Goal: Task Accomplishment & Management: Manage account settings

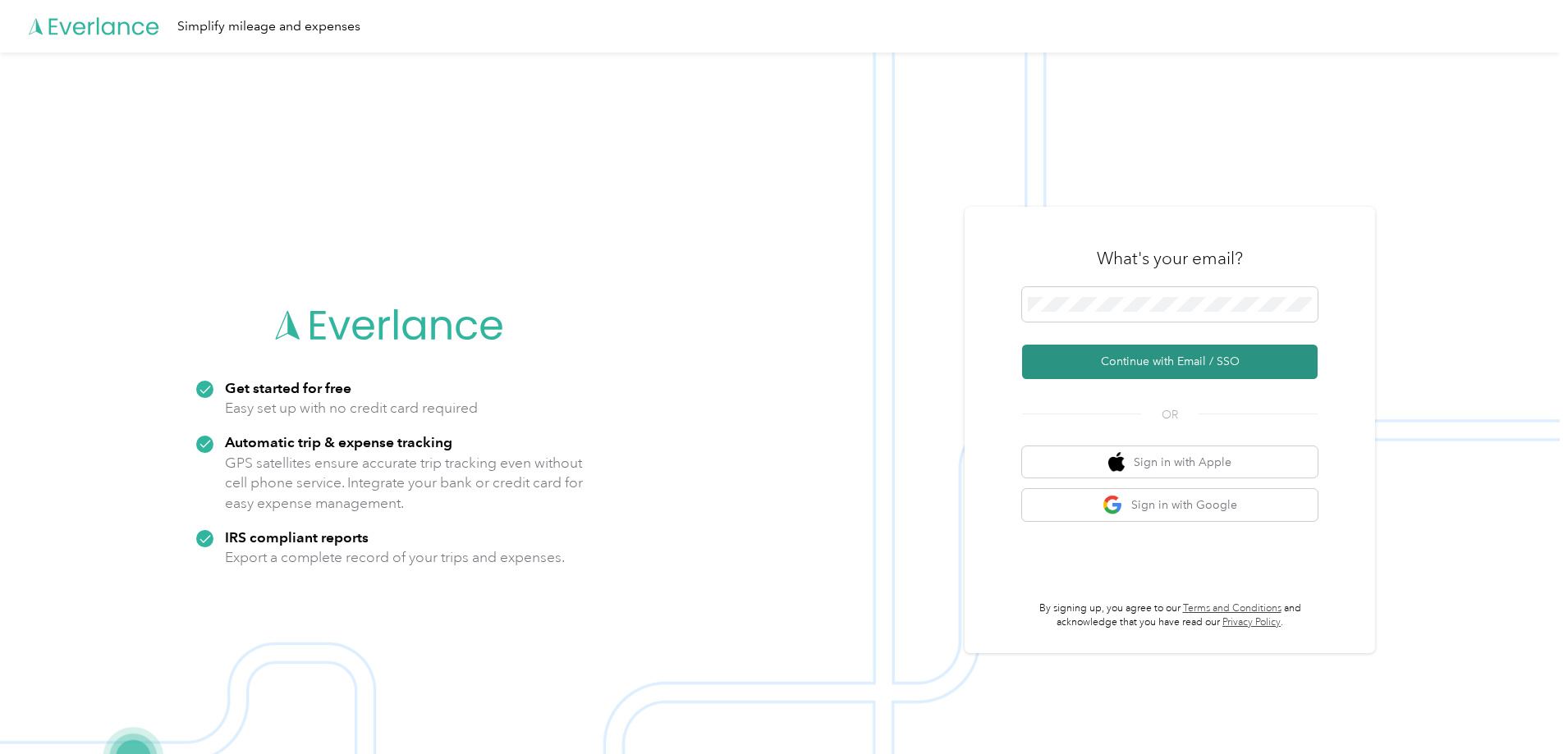
click at [1162, 371] on button "Continue with Email / SSO" at bounding box center [1170, 362] width 295 height 34
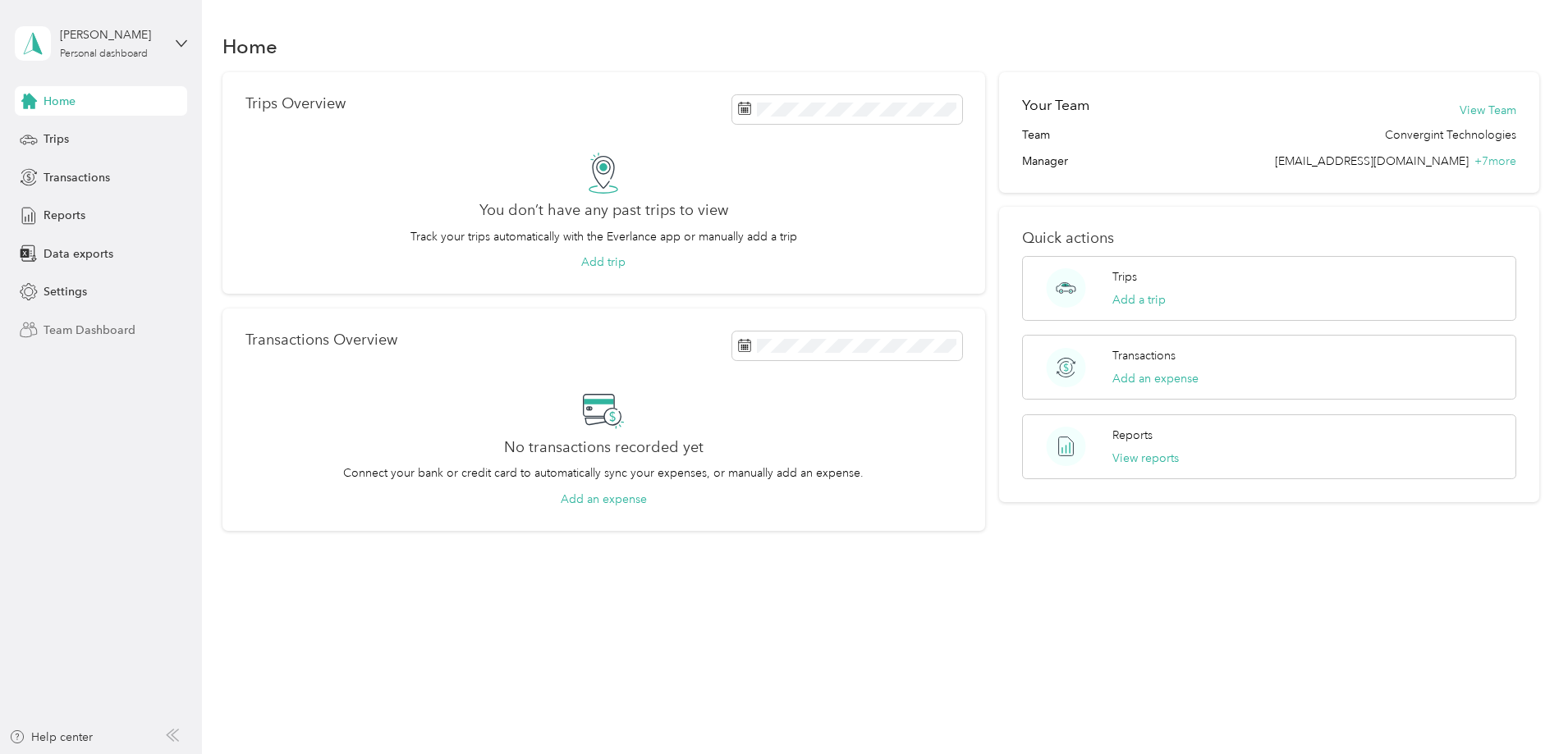
click at [62, 330] on span "Team Dashboard" at bounding box center [89, 331] width 92 height 17
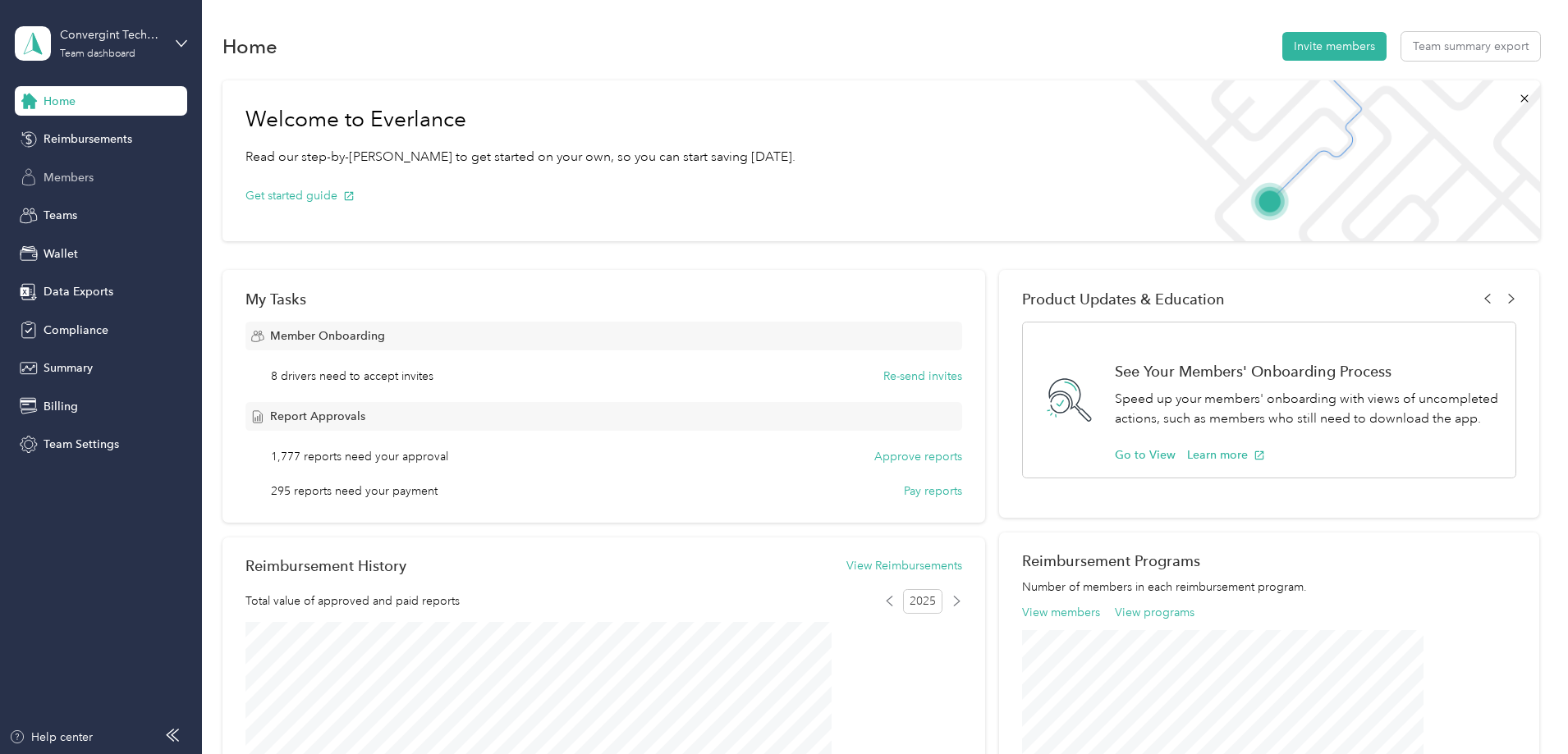
click at [76, 178] on span "Members" at bounding box center [68, 177] width 50 height 17
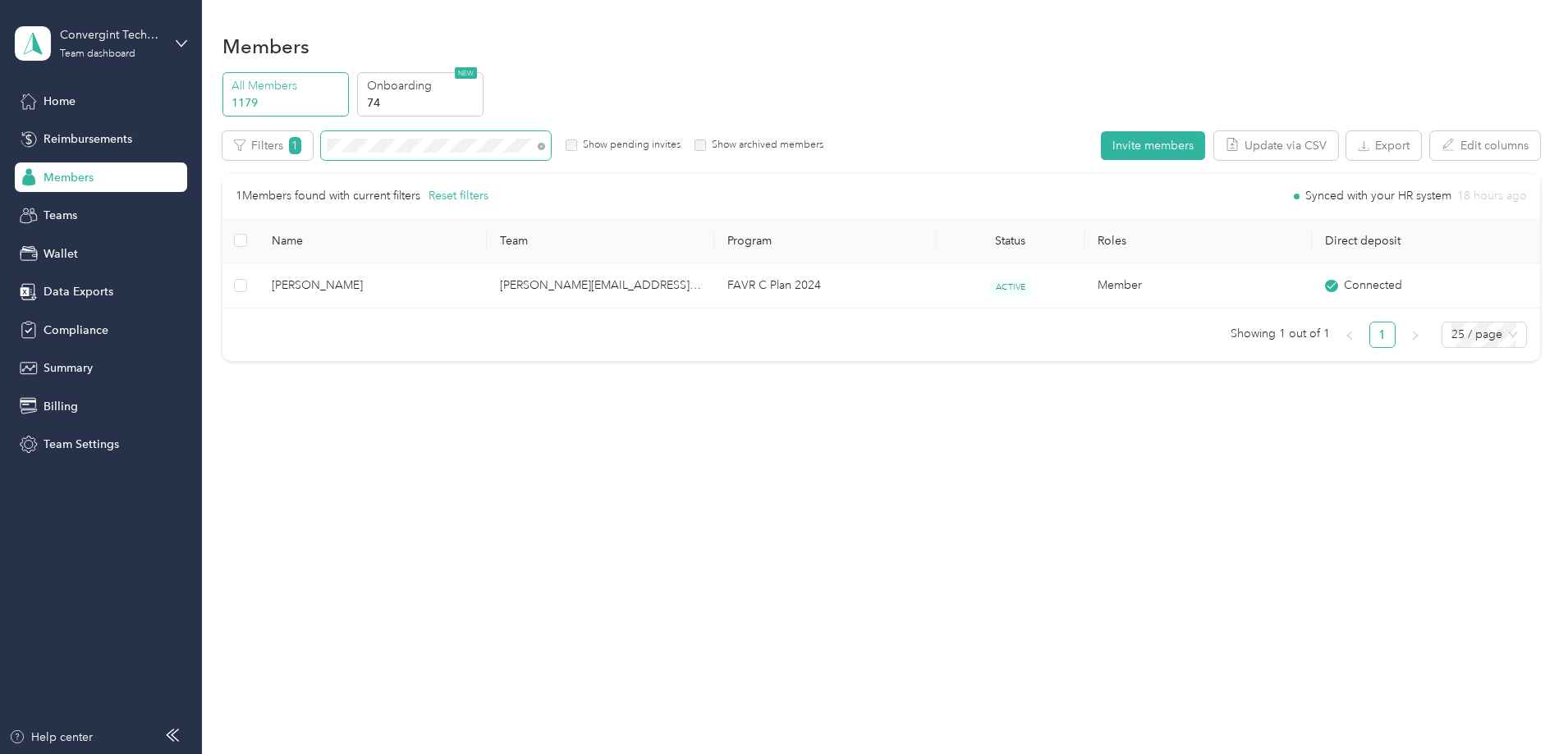
click at [545, 145] on span at bounding box center [539, 146] width 13 height 17
click at [545, 145] on icon at bounding box center [542, 147] width 8 height 8
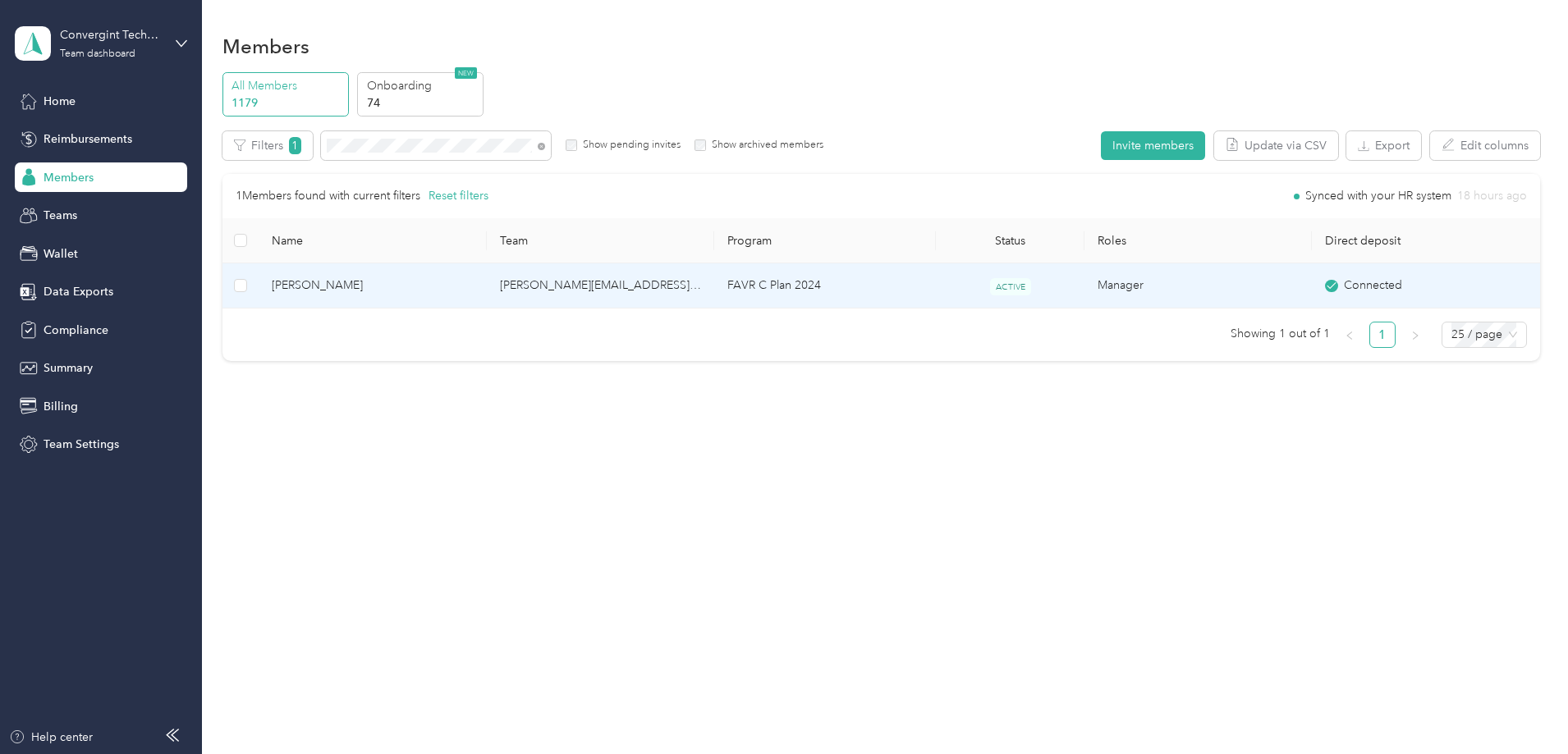
click at [446, 278] on span "Stephen Ginther" at bounding box center [373, 286] width 201 height 18
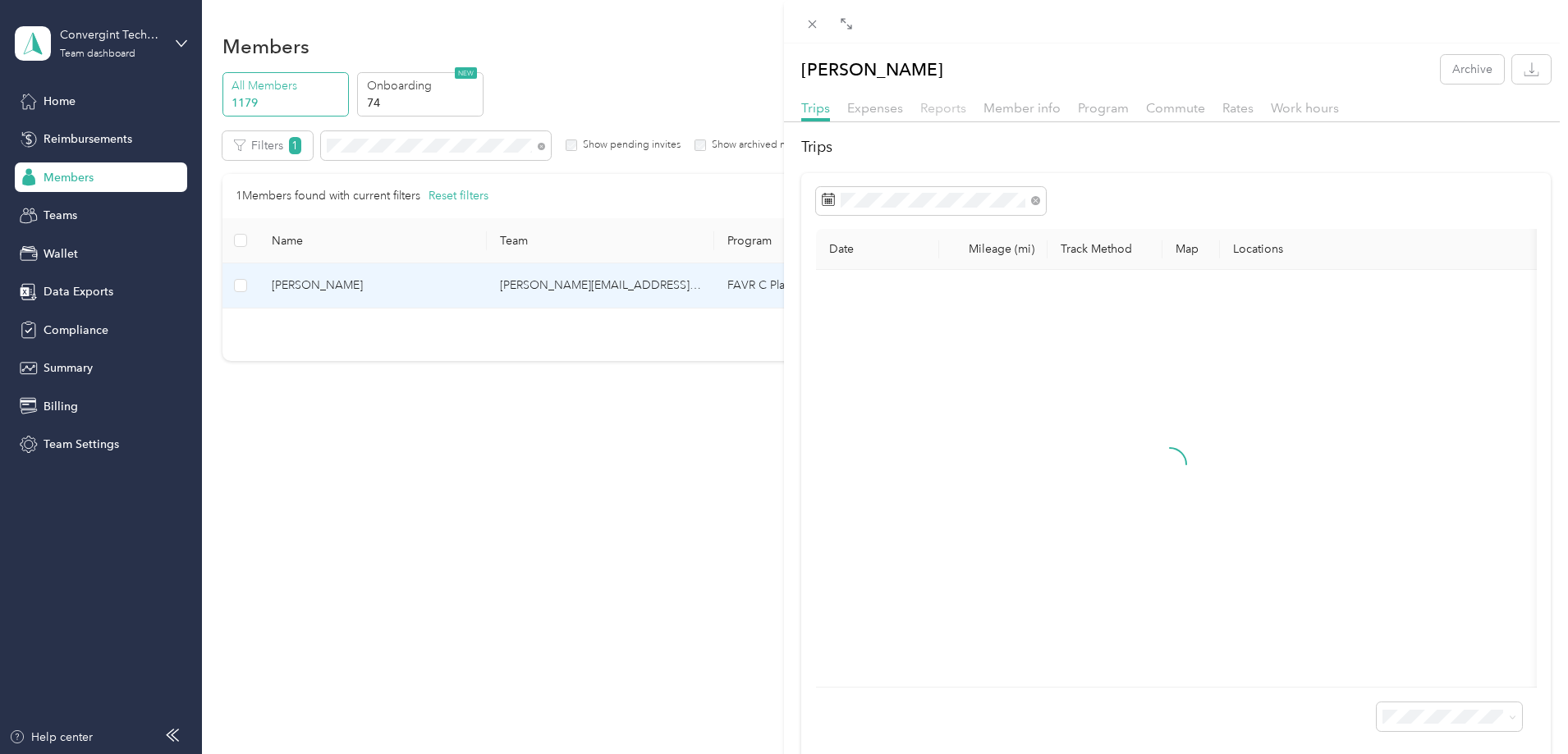
click at [955, 112] on span "Reports" at bounding box center [943, 108] width 46 height 15
